Goal: Task Accomplishment & Management: Use online tool/utility

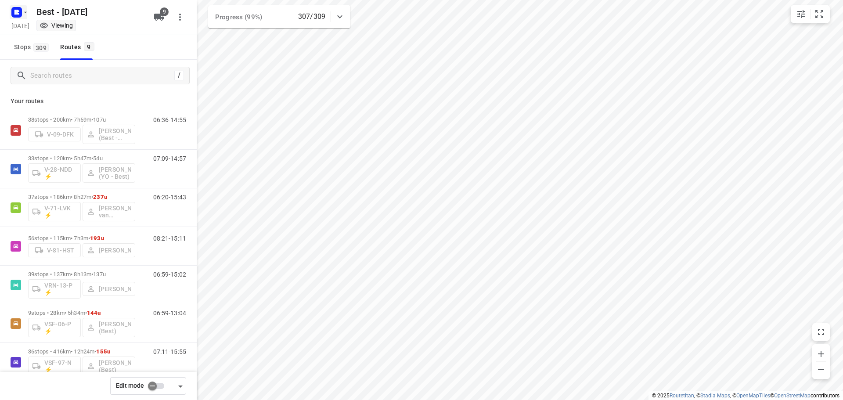
scroll to position [96, 0]
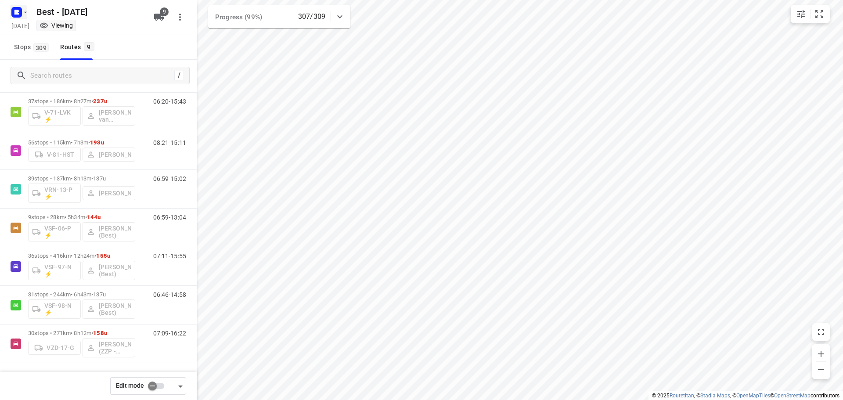
click at [18, 10] on icon "button" at bounding box center [18, 11] width 2 height 2
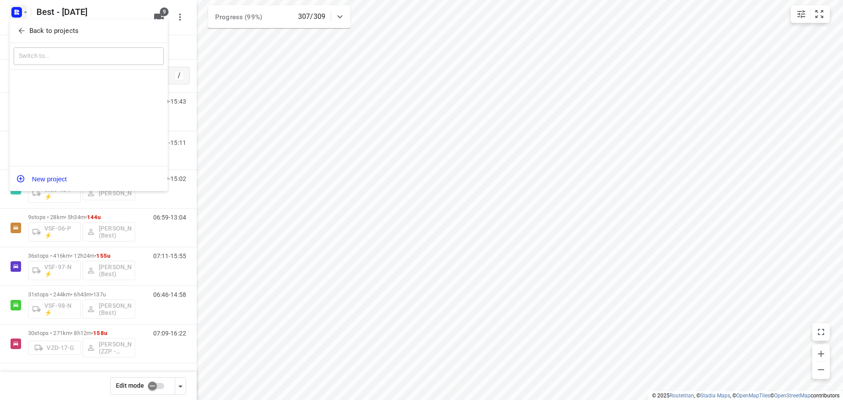
click at [24, 29] on icon "button" at bounding box center [21, 30] width 9 height 9
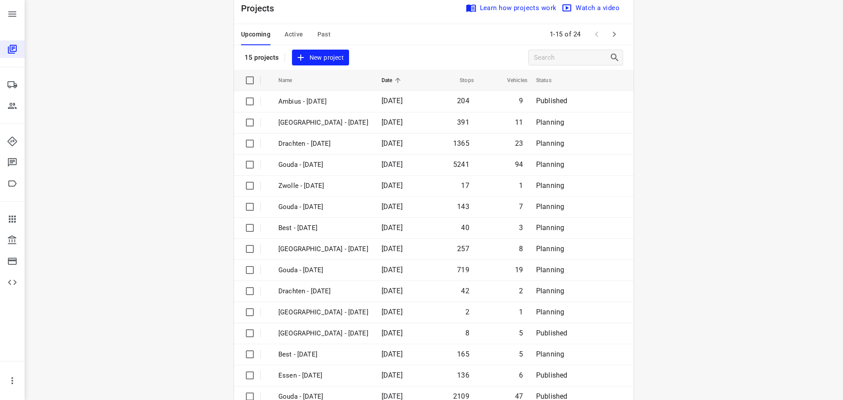
scroll to position [44, 0]
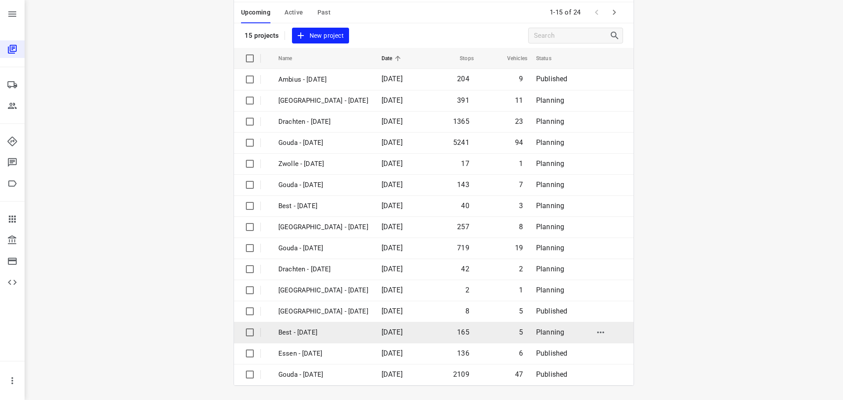
click at [335, 332] on p "Best - [DATE]" at bounding box center [324, 333] width 90 height 10
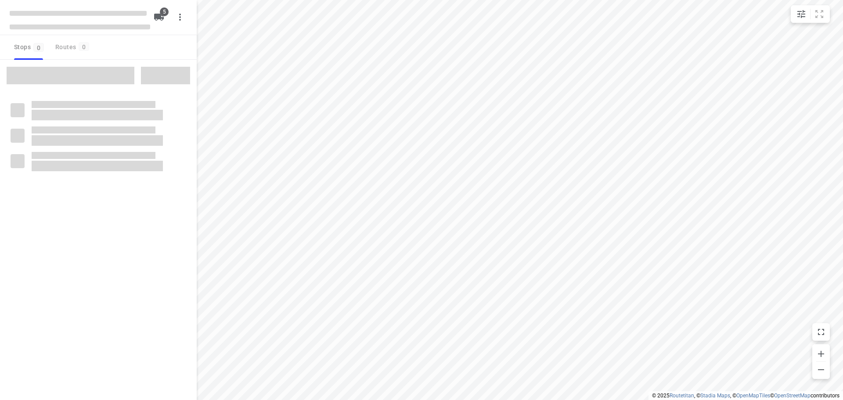
checkbox input "true"
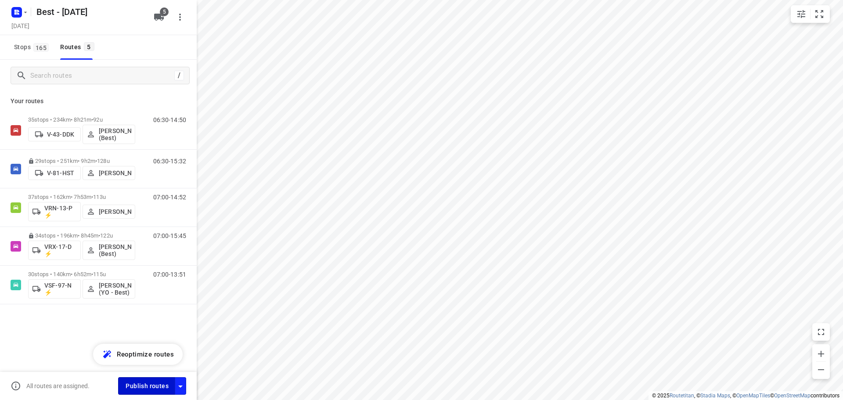
click at [139, 384] on span "Publish routes" at bounding box center [147, 386] width 43 height 11
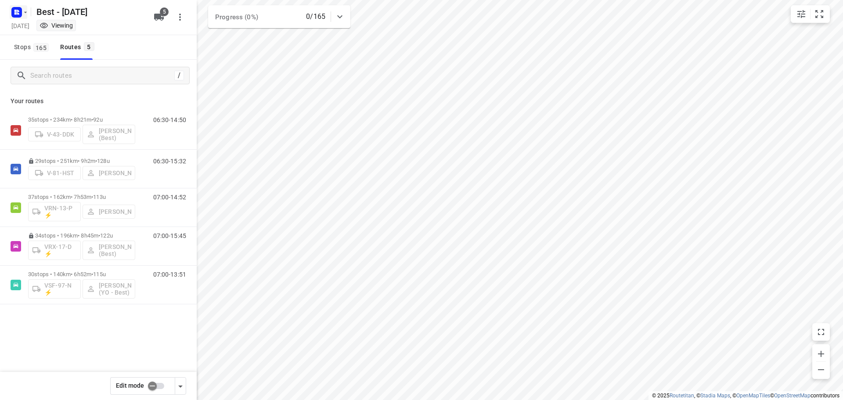
click at [21, 8] on rect "button" at bounding box center [16, 12] width 11 height 11
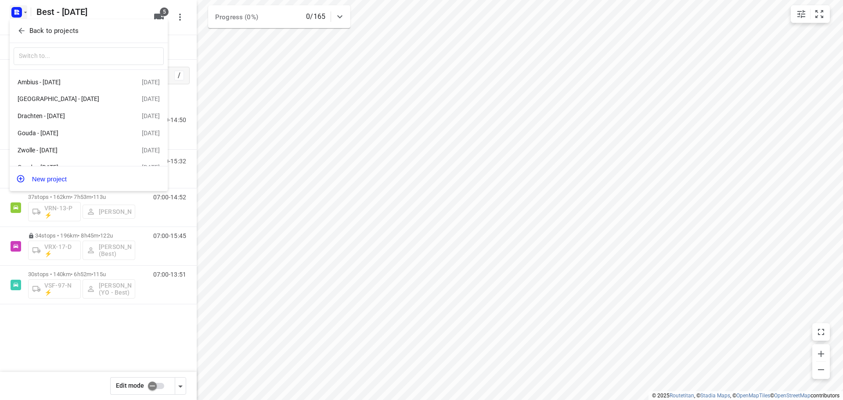
click at [23, 23] on div "Back to projects" at bounding box center [89, 31] width 158 height 24
click at [23, 39] on div "Back to projects" at bounding box center [89, 31] width 158 height 24
click at [20, 25] on button "Back to projects" at bounding box center [89, 31] width 150 height 14
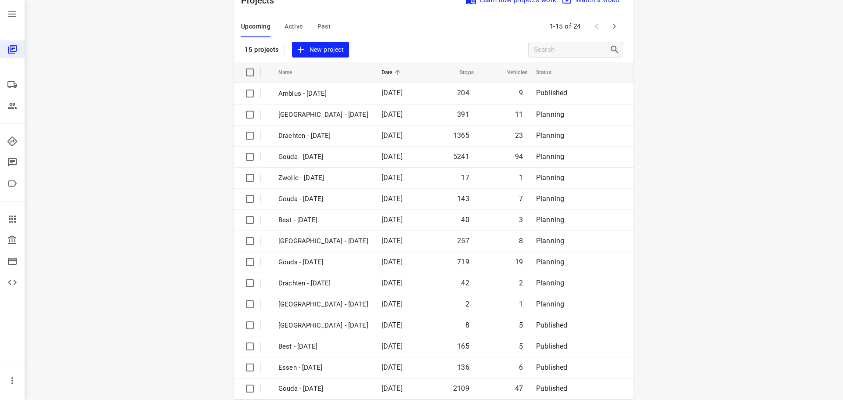
scroll to position [44, 0]
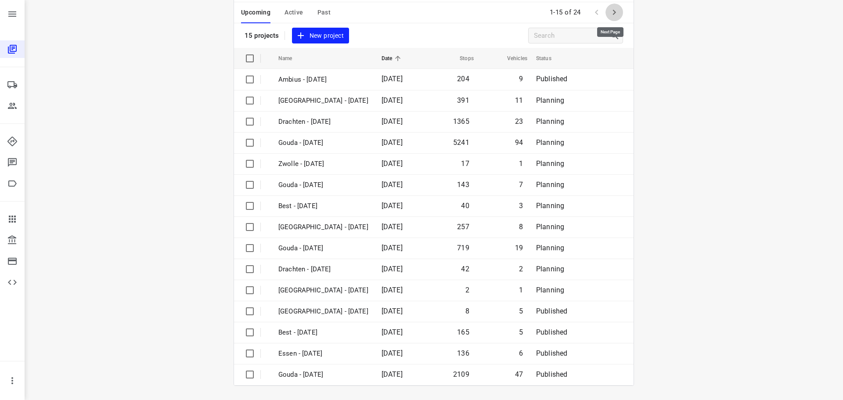
click at [609, 11] on icon "button" at bounding box center [614, 12] width 11 height 11
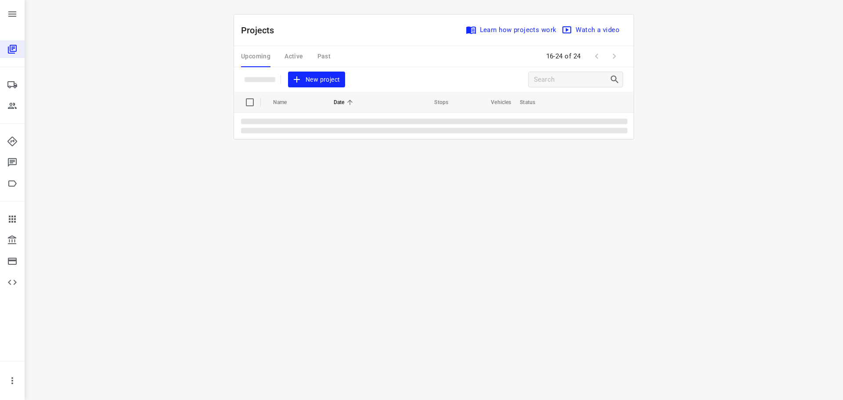
scroll to position [0, 0]
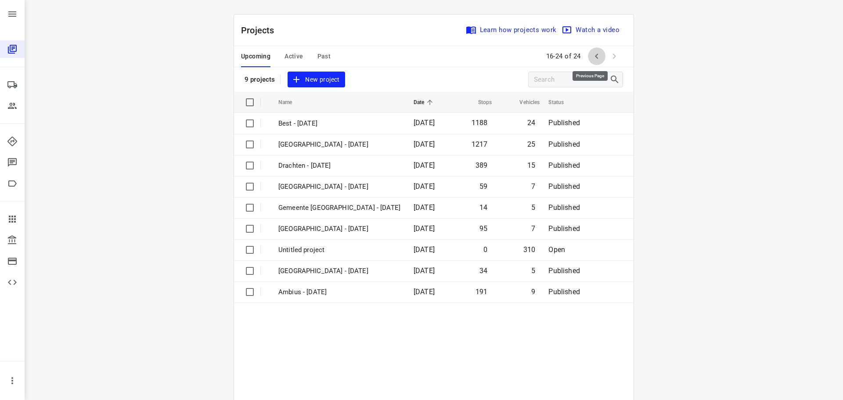
click at [596, 51] on button "button" at bounding box center [597, 56] width 18 height 18
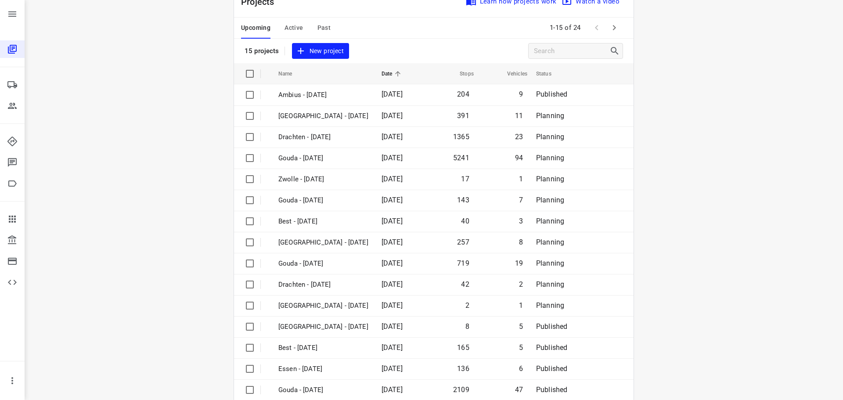
scroll to position [44, 0]
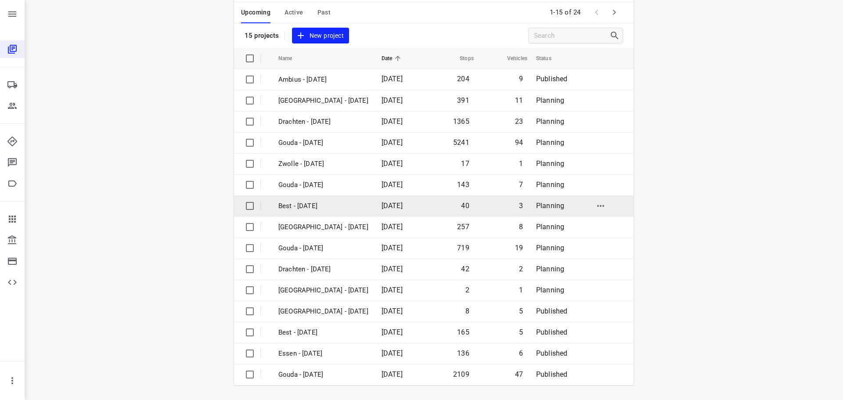
click at [335, 210] on p "Best - [DATE]" at bounding box center [324, 206] width 90 height 10
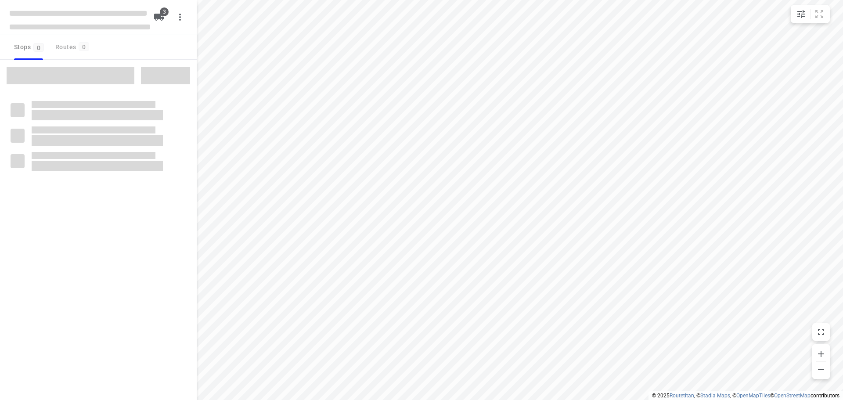
checkbox input "true"
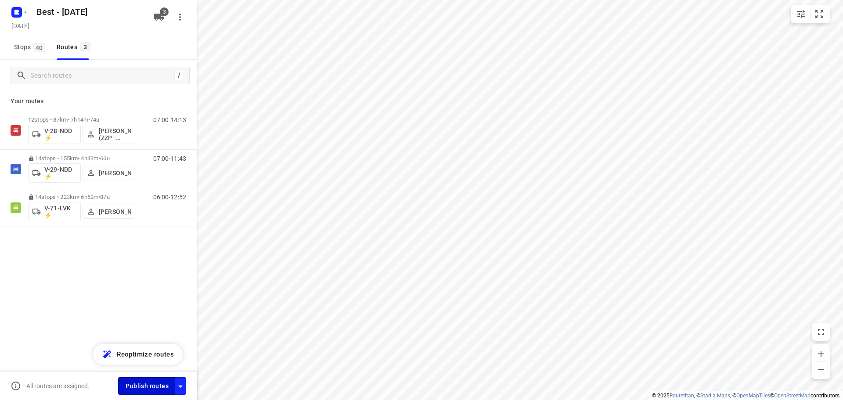
click at [141, 391] on span "Publish routes" at bounding box center [147, 386] width 43 height 11
